Goal: Task Accomplishment & Management: Manage account settings

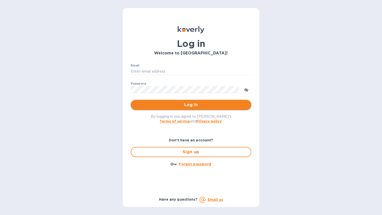
type input "[PERSON_NAME][EMAIL_ADDRESS][DOMAIN_NAME]"
click at [188, 107] on span "Log in" at bounding box center [191, 105] width 113 height 6
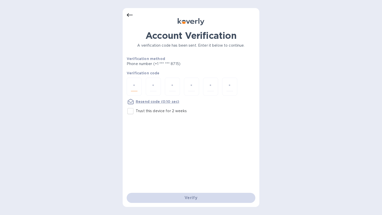
click at [133, 85] on input "number" at bounding box center [134, 86] width 7 height 9
type input "3"
type input "1"
type input "8"
type input "5"
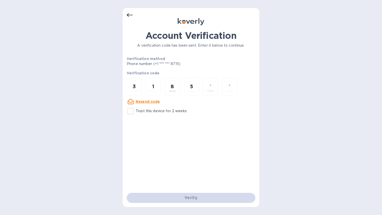
type input "8"
type input "4"
